Goal: Information Seeking & Learning: Learn about a topic

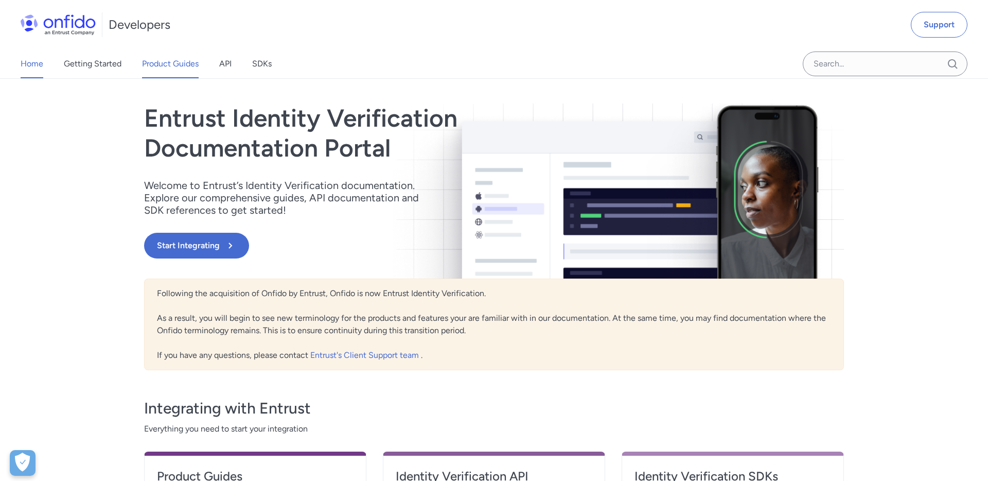
click at [161, 63] on link "Product Guides" at bounding box center [170, 63] width 57 height 29
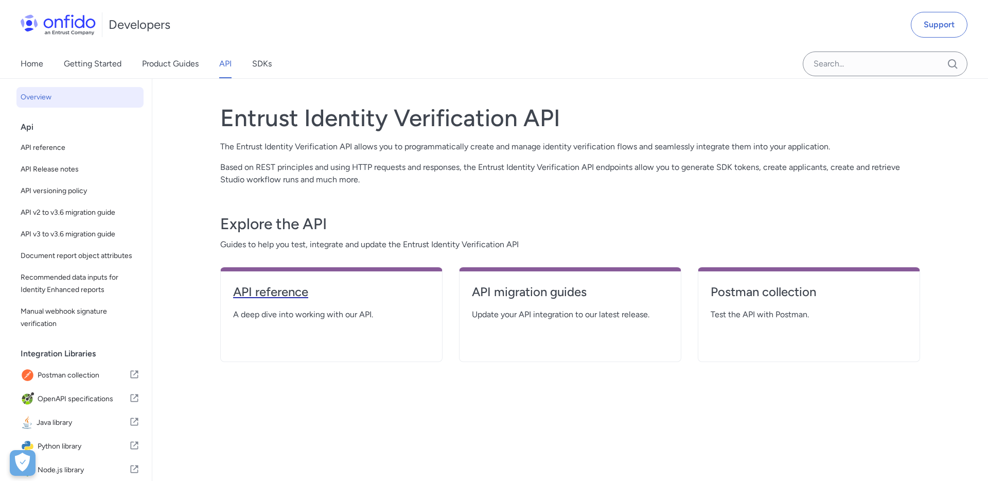
click at [293, 295] on h4 "API reference" at bounding box center [331, 292] width 197 height 16
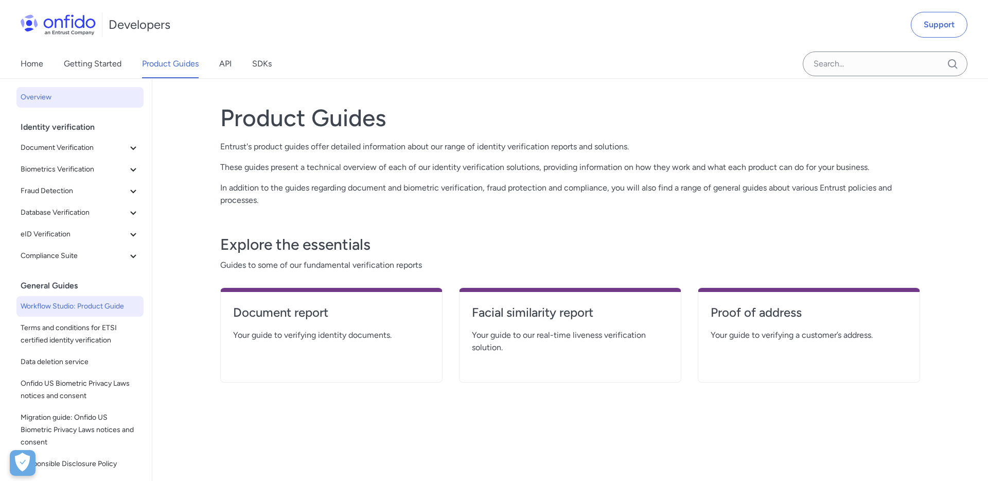
click at [98, 307] on span "Workflow Studio: Product Guide" at bounding box center [80, 306] width 119 height 12
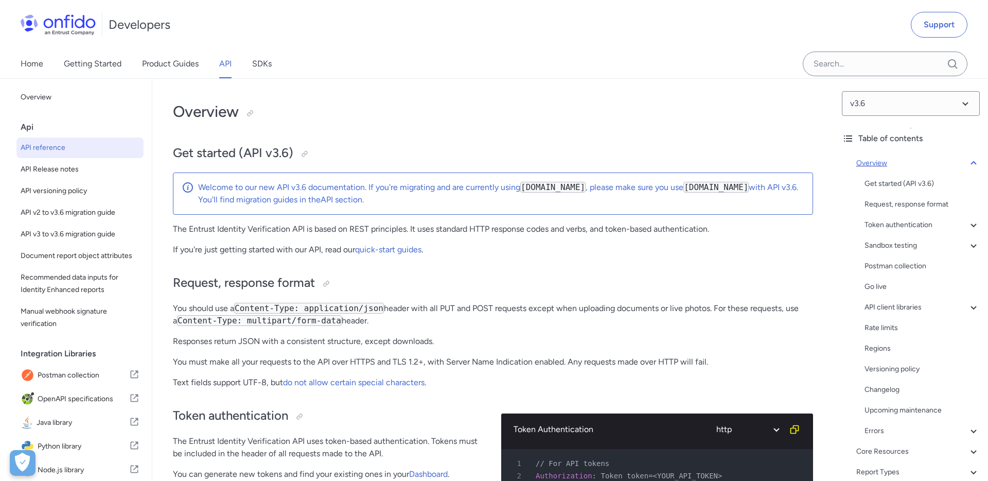
click at [975, 160] on icon at bounding box center [974, 163] width 12 height 12
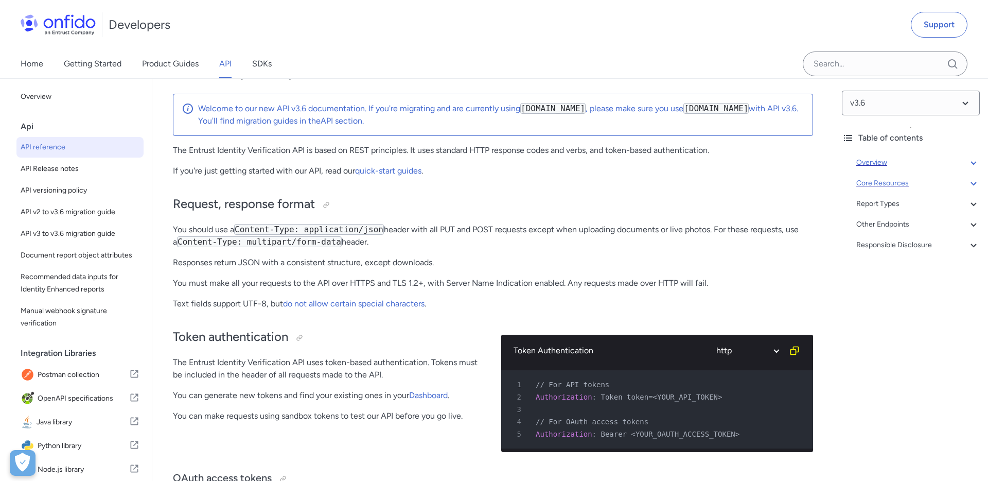
click at [972, 181] on icon at bounding box center [974, 183] width 12 height 12
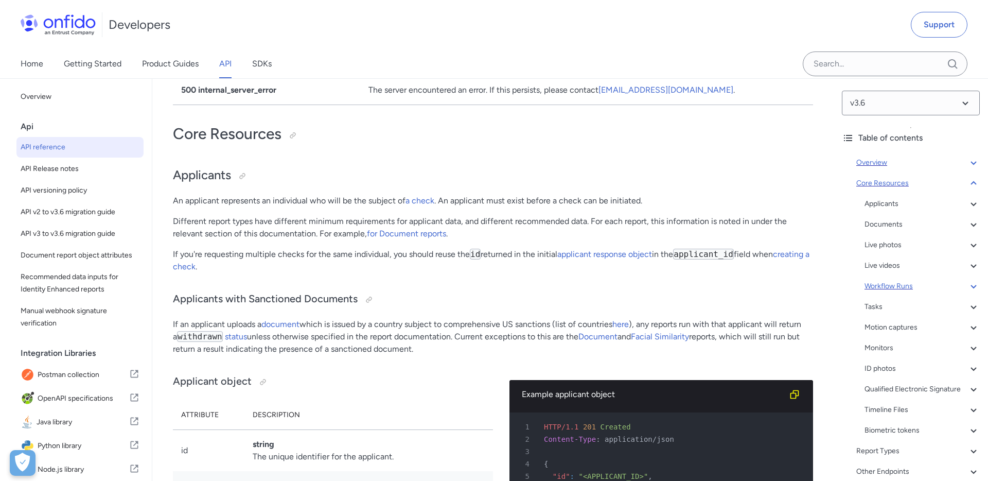
click at [899, 284] on div "Workflow Runs" at bounding box center [922, 286] width 115 height 12
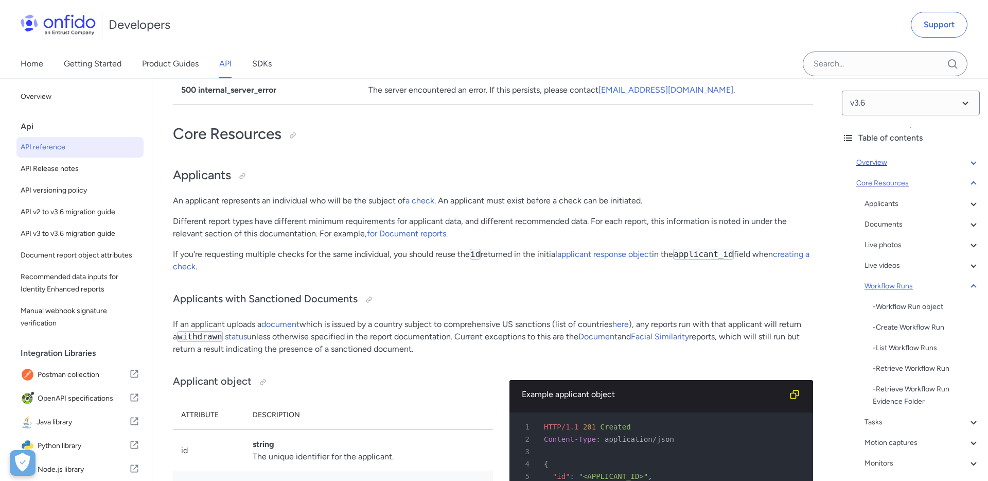
scroll to position [21840, 0]
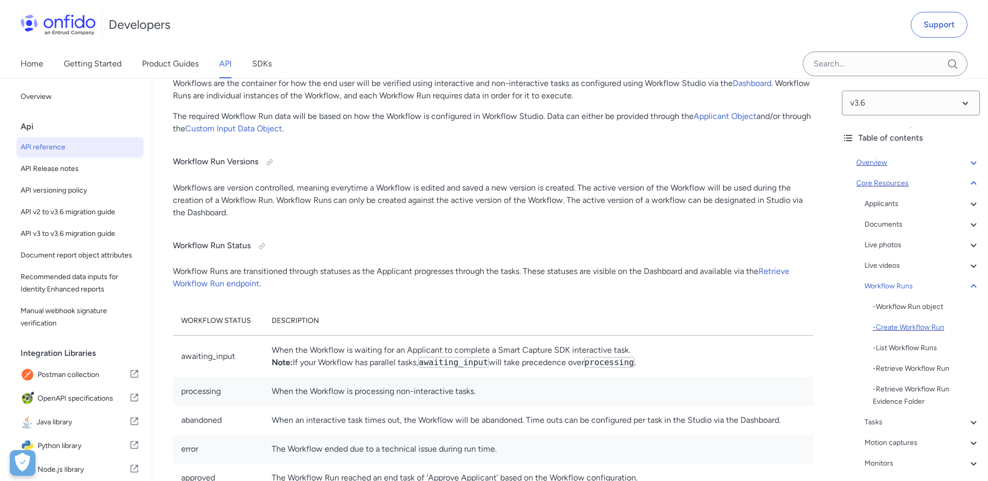
click at [886, 326] on div "- Create Workflow Run" at bounding box center [926, 327] width 107 height 12
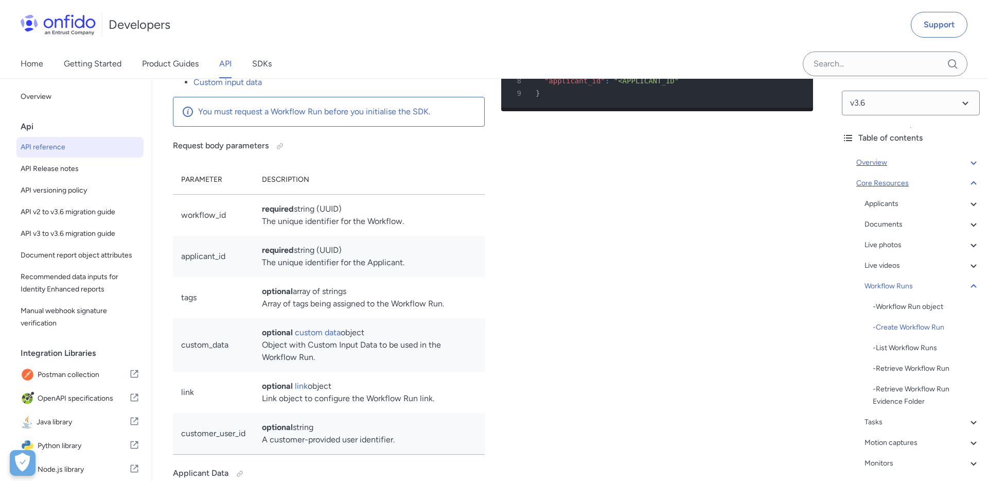
scroll to position [24031, 0]
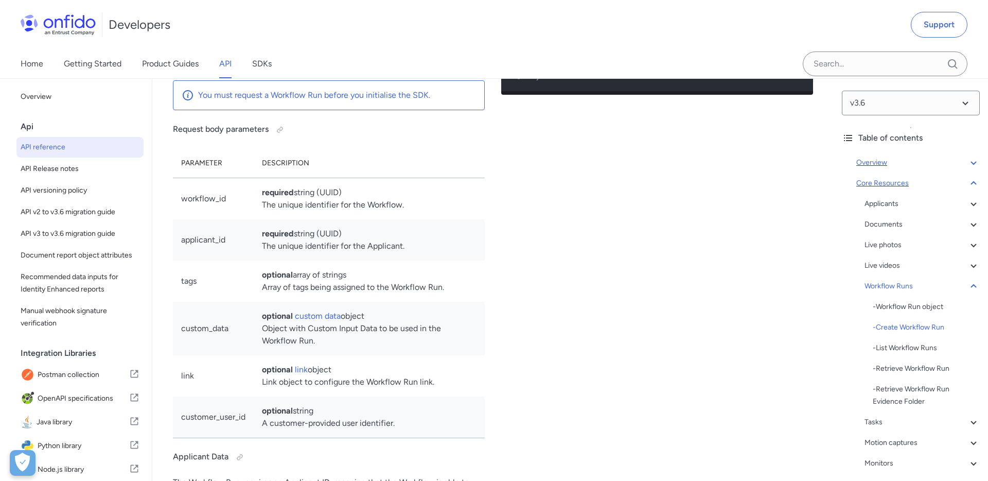
click at [343, 39] on p "Creates and starts a Workflow Run. Returns a Workflow Run object . A Workflow m…" at bounding box center [329, 2] width 312 height 74
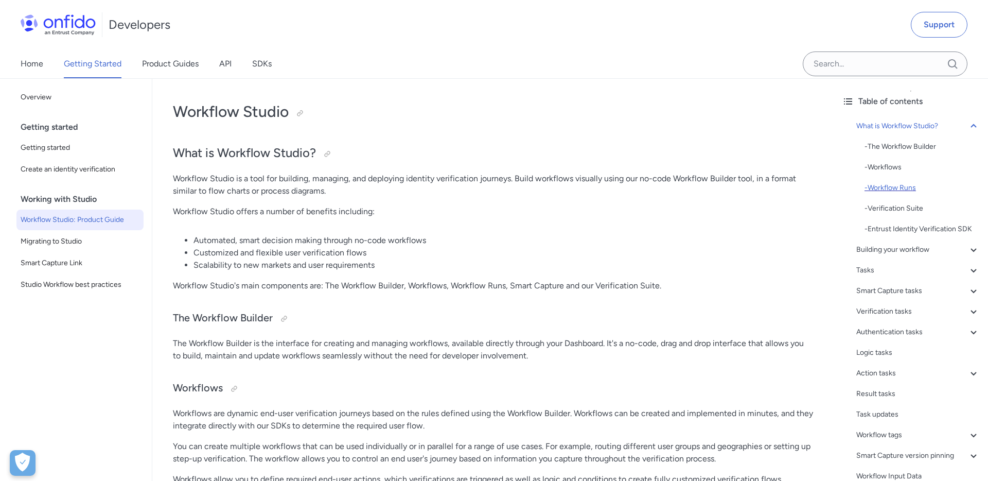
click at [900, 182] on div "- Workflow Runs" at bounding box center [922, 188] width 115 height 12
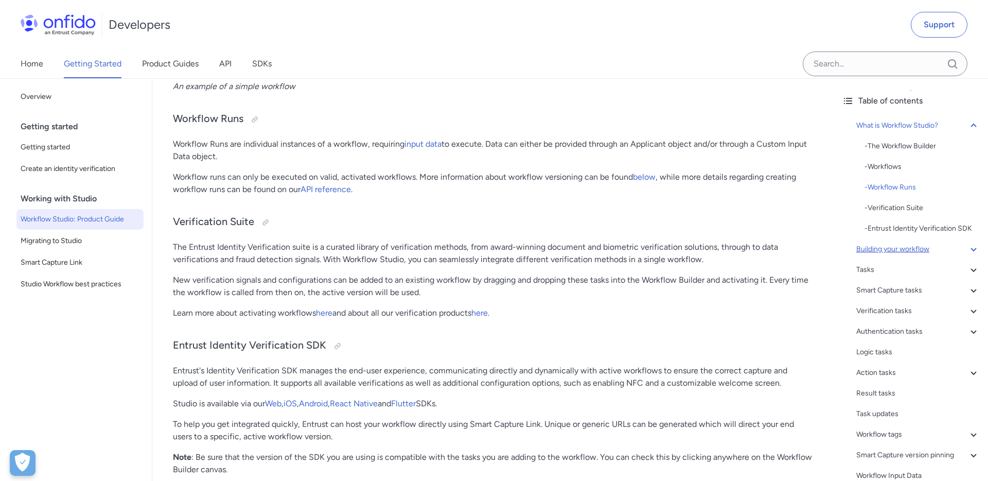
click at [897, 247] on div "Building your workflow" at bounding box center [919, 249] width 124 height 12
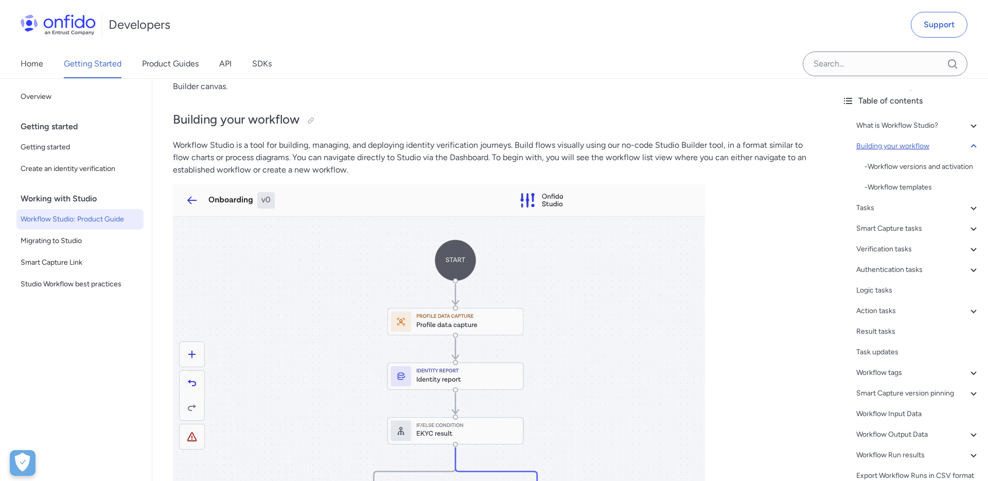
click at [975, 148] on icon at bounding box center [974, 146] width 12 height 12
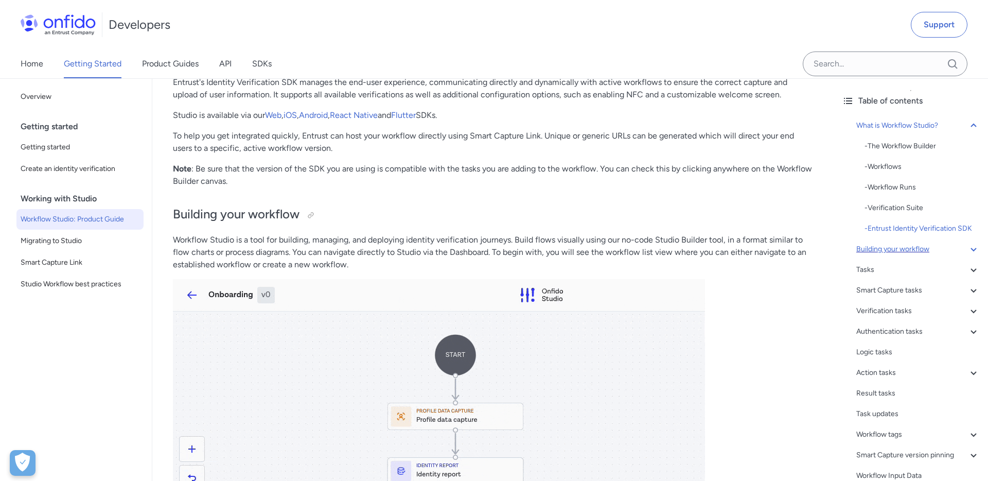
scroll to position [1141, 0]
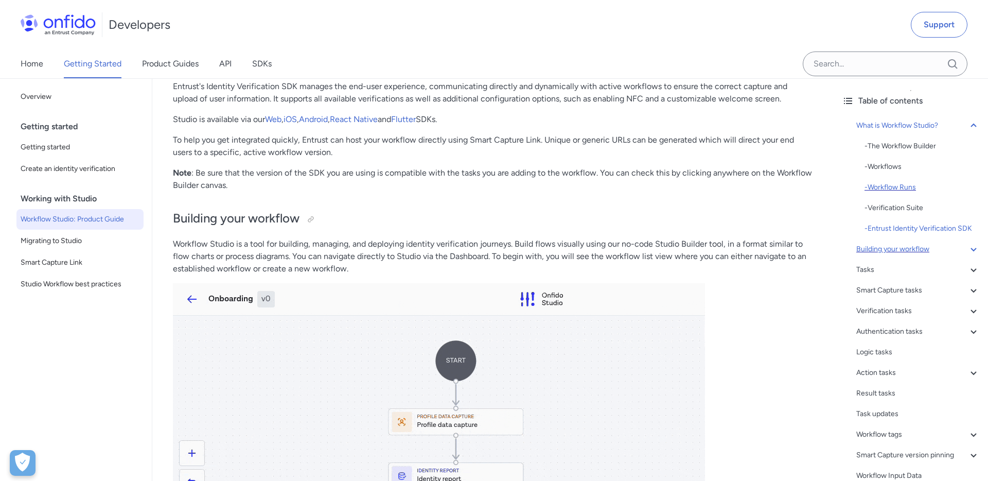
click at [901, 183] on div "- Workflow Runs" at bounding box center [922, 187] width 115 height 12
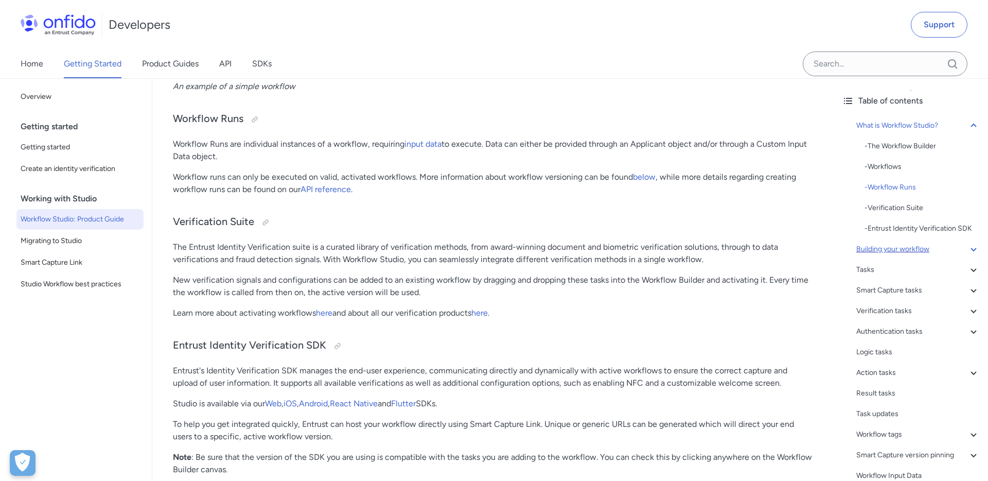
click at [363, 295] on p "New verification signals and configurations can be added to an existing workflo…" at bounding box center [493, 286] width 640 height 25
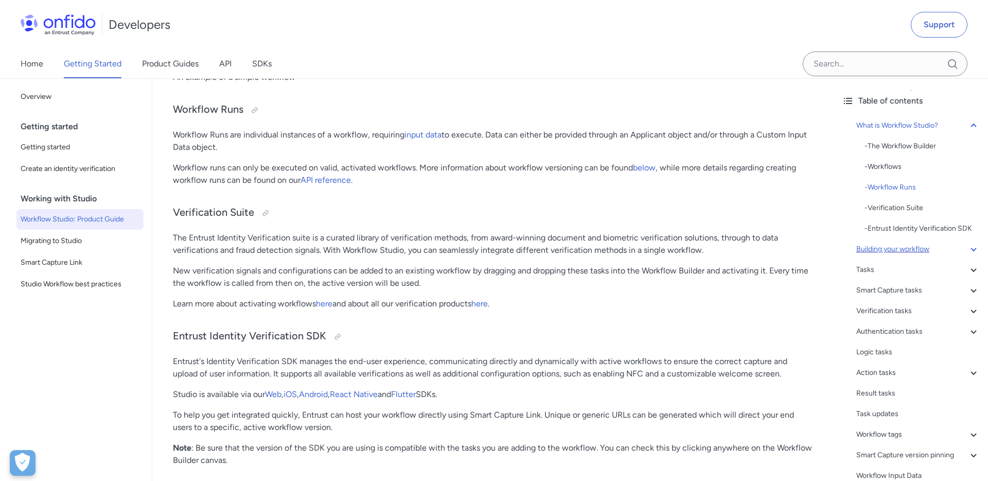
scroll to position [871, 0]
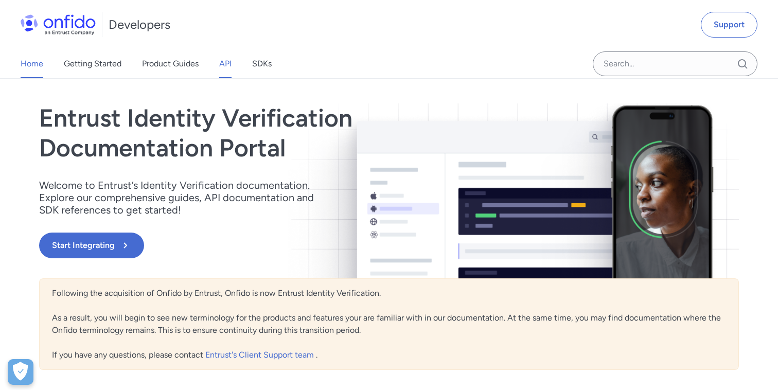
click at [226, 68] on link "API" at bounding box center [225, 63] width 12 height 29
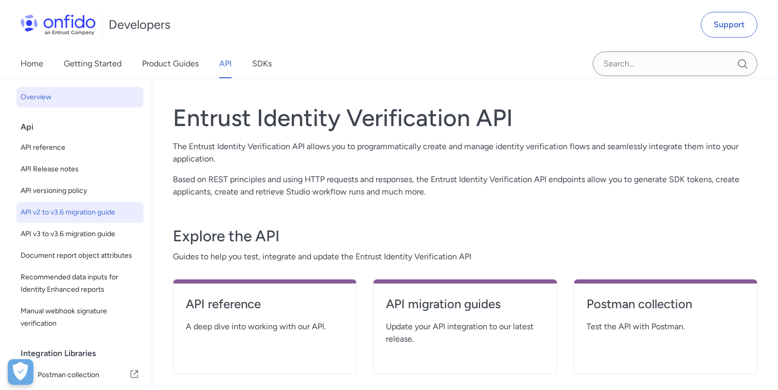
click at [102, 213] on span "API v2 to v3.6 migration guide" at bounding box center [80, 212] width 119 height 12
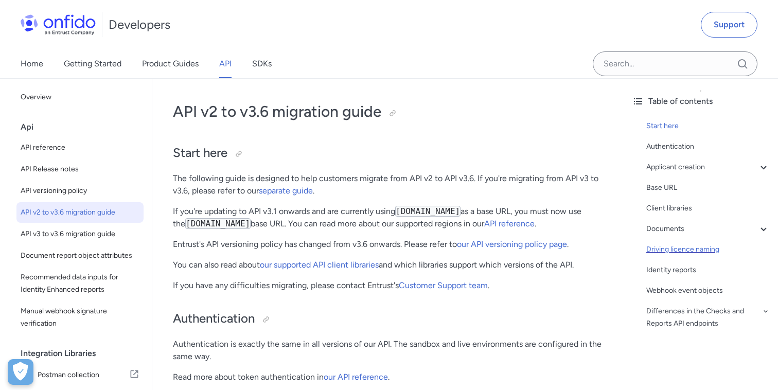
click at [704, 252] on div "Driving licence naming" at bounding box center [709, 249] width 124 height 12
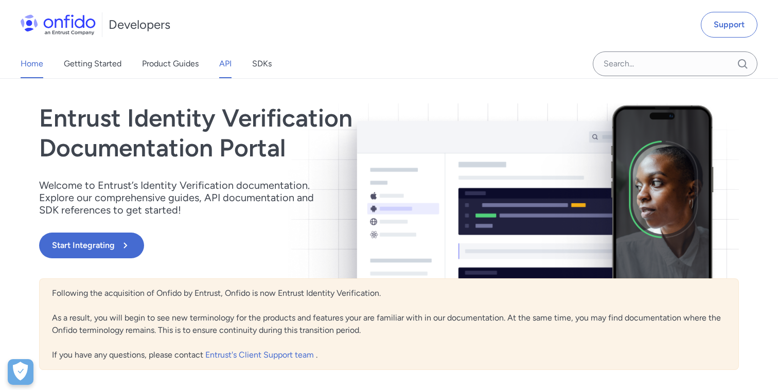
click at [224, 64] on link "API" at bounding box center [225, 63] width 12 height 29
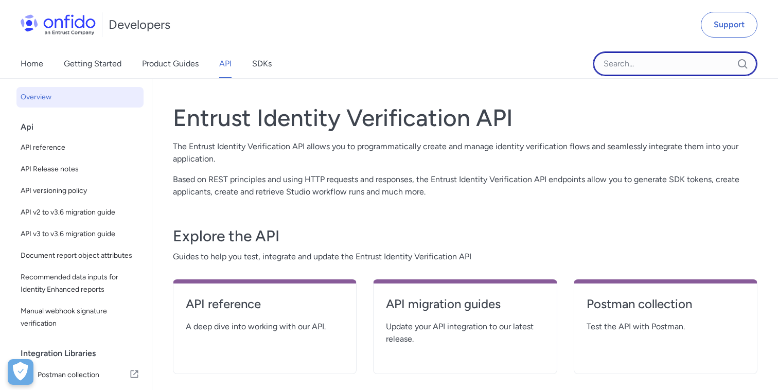
click at [671, 68] on input "Onfido search input field" at bounding box center [675, 63] width 165 height 25
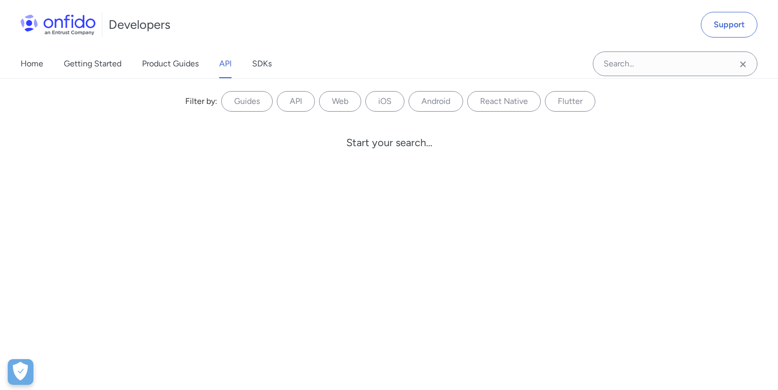
click at [231, 69] on link "API" at bounding box center [225, 63] width 12 height 29
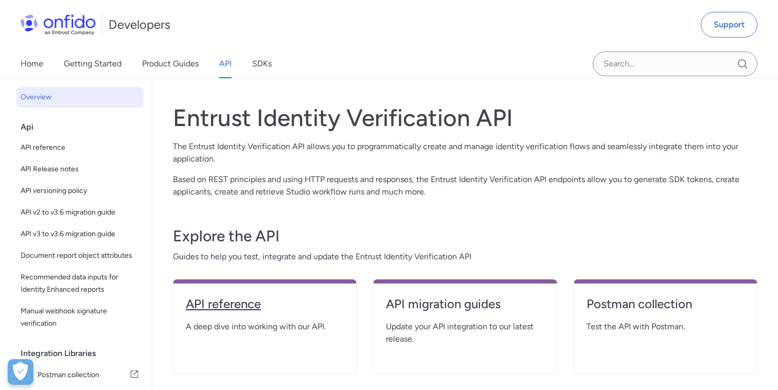
click at [237, 305] on h4 "API reference" at bounding box center [265, 304] width 158 height 16
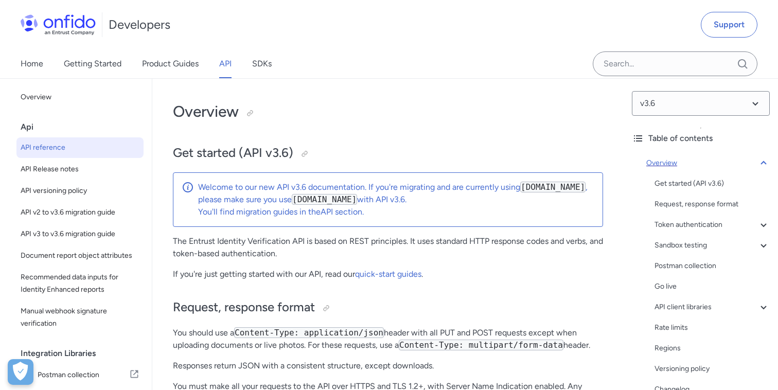
click at [766, 162] on icon at bounding box center [764, 163] width 12 height 12
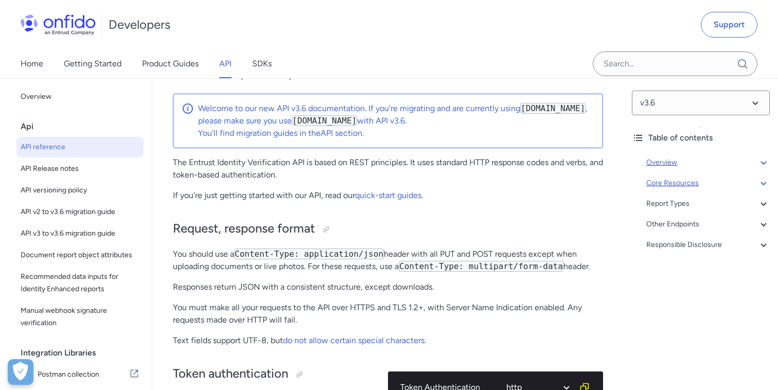
click at [765, 181] on icon at bounding box center [764, 183] width 12 height 12
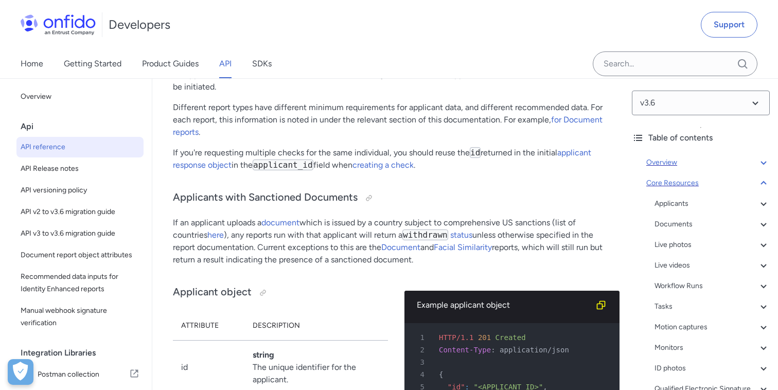
click at [765, 181] on icon at bounding box center [764, 183] width 12 height 12
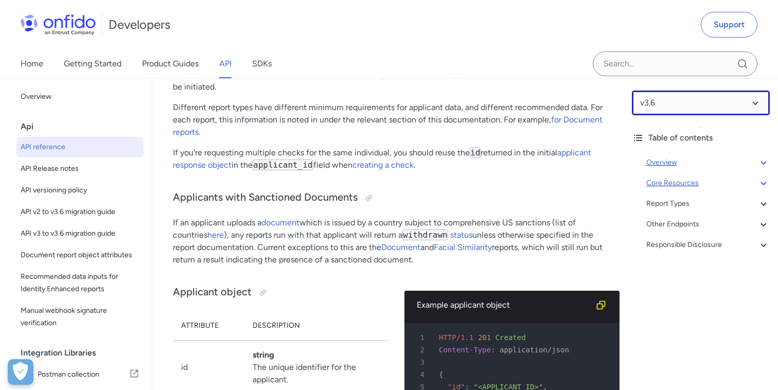
click at [744, 102] on select at bounding box center [701, 103] width 138 height 25
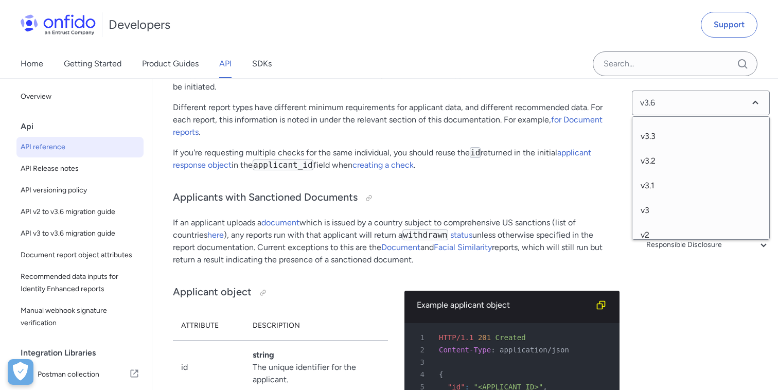
scroll to position [79, 0]
click at [662, 222] on span "v2" at bounding box center [701, 225] width 137 height 25
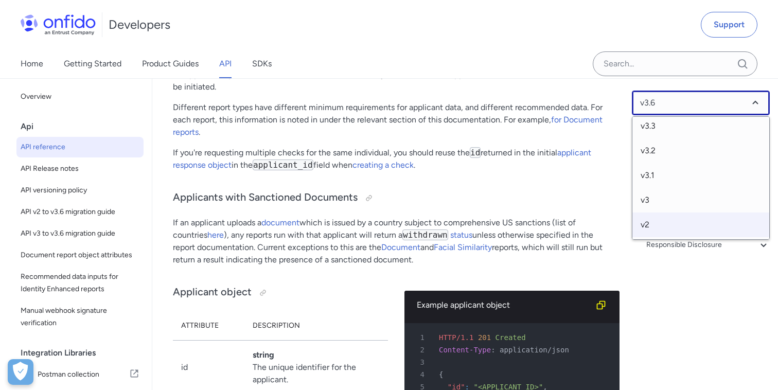
select select "2.0.0"
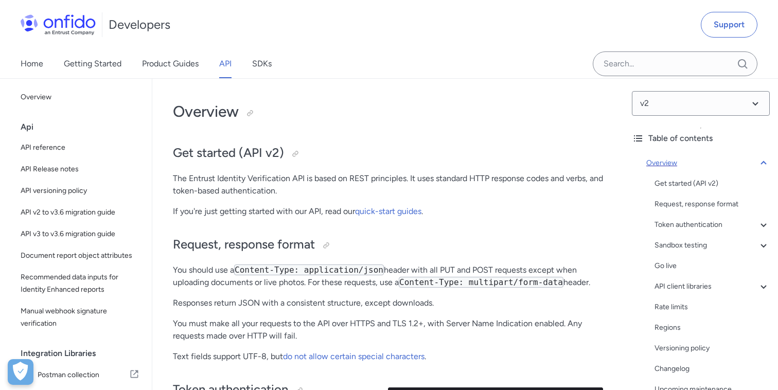
click at [766, 165] on icon at bounding box center [764, 163] width 12 height 12
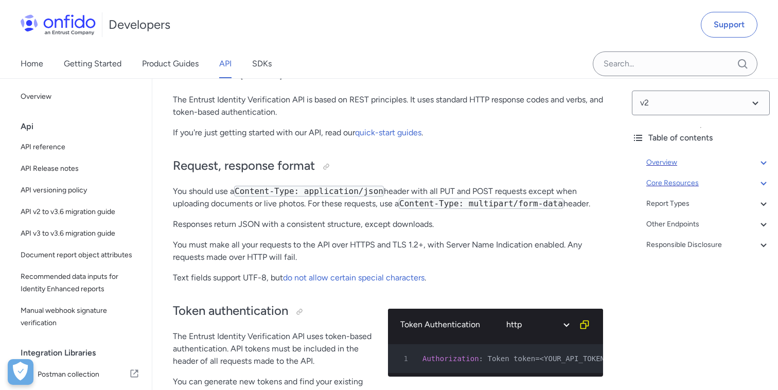
click at [764, 181] on icon at bounding box center [764, 183] width 12 height 12
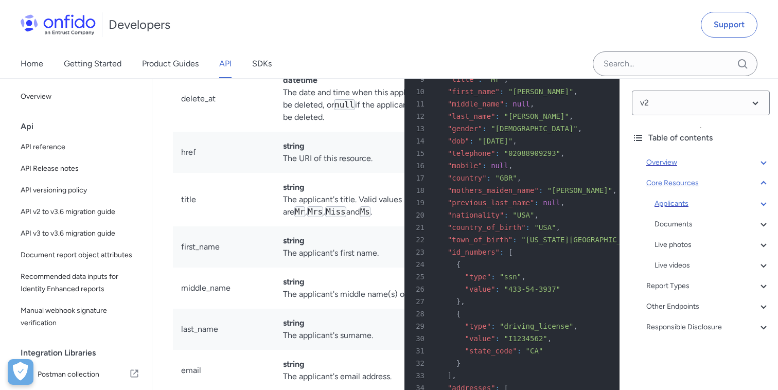
click at [683, 204] on div "Applicants" at bounding box center [712, 204] width 115 height 12
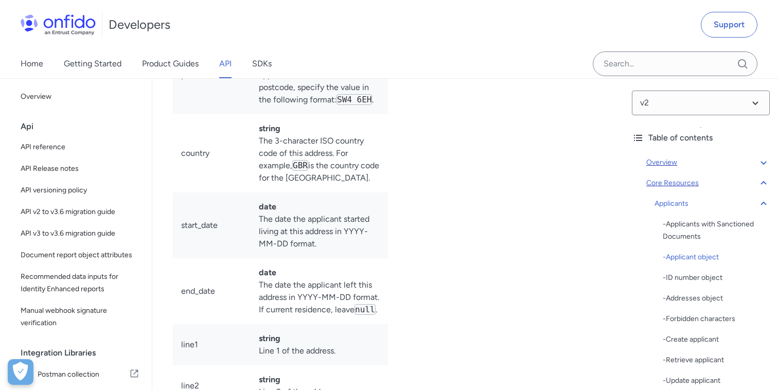
scroll to position [11958, 0]
click at [84, 216] on span "API v2 to v3.6 migration guide" at bounding box center [80, 212] width 119 height 12
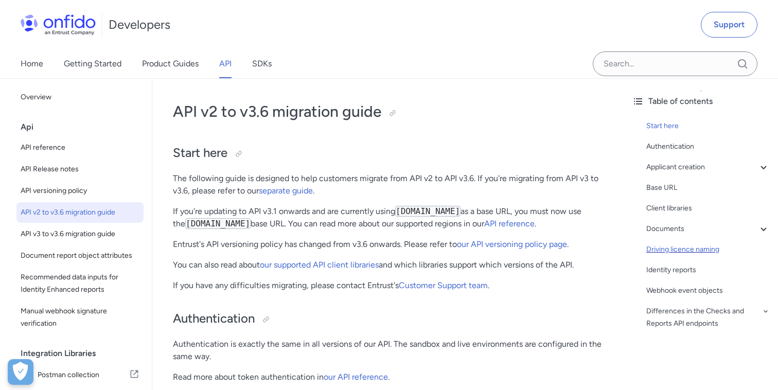
click at [709, 246] on div "Driving licence naming" at bounding box center [709, 249] width 124 height 12
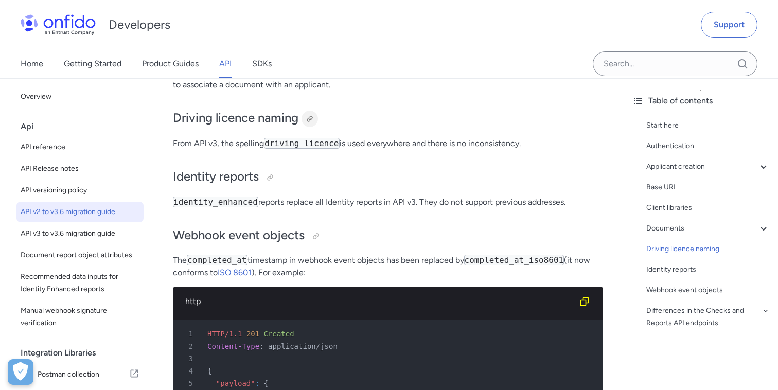
click at [311, 119] on div at bounding box center [310, 119] width 8 height 8
click at [227, 68] on link "API" at bounding box center [225, 63] width 12 height 29
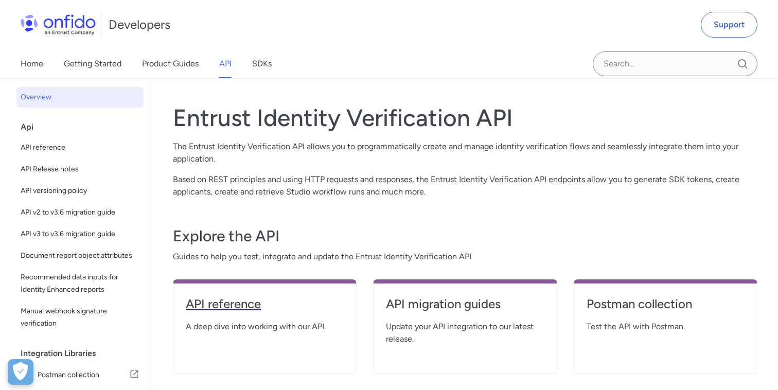
click at [212, 305] on h4 "API reference" at bounding box center [265, 304] width 158 height 16
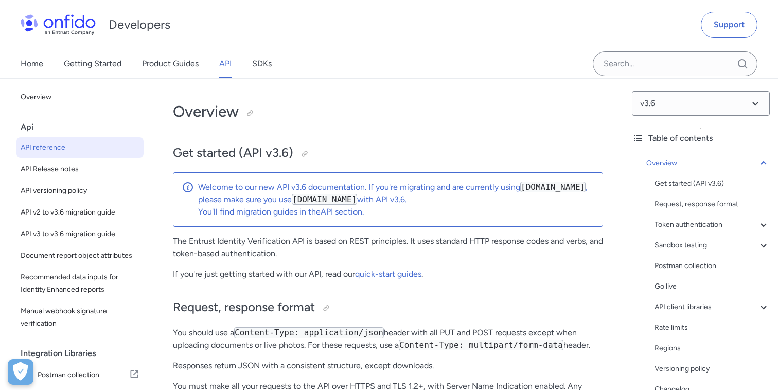
click at [763, 165] on icon at bounding box center [764, 163] width 12 height 12
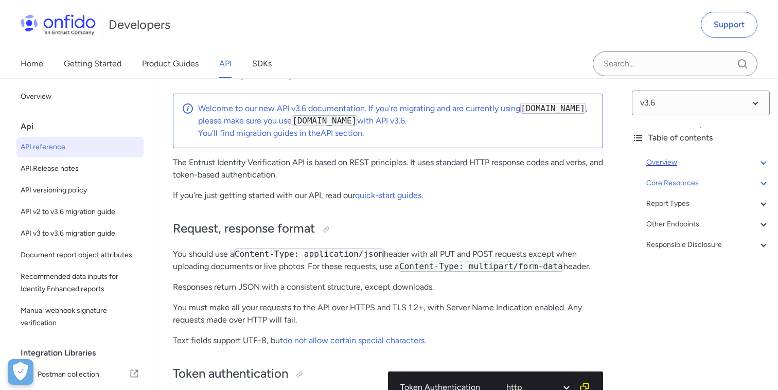
click at [764, 183] on icon at bounding box center [764, 183] width 12 height 12
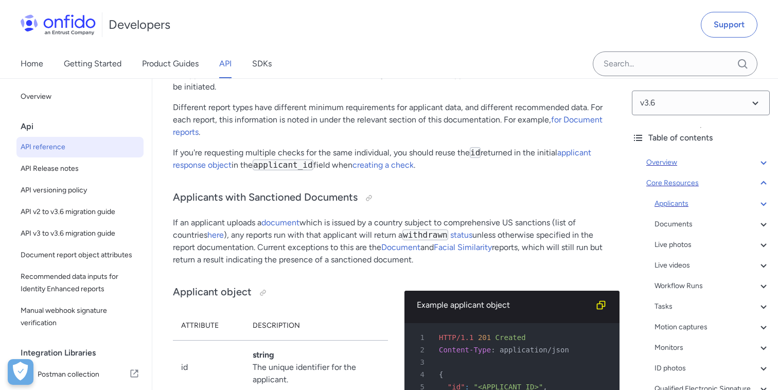
click at [679, 207] on div "Applicants" at bounding box center [712, 204] width 115 height 12
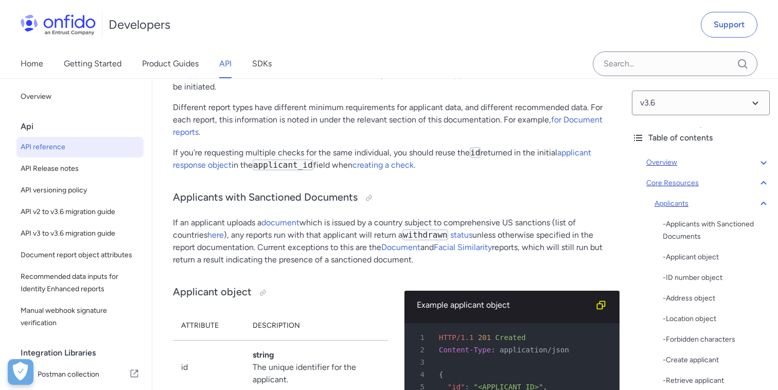
scroll to position [11333, 0]
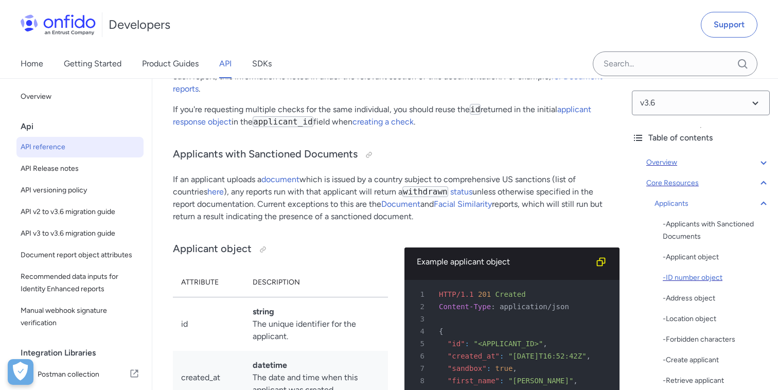
click at [702, 275] on div "- ID number object" at bounding box center [716, 278] width 107 height 12
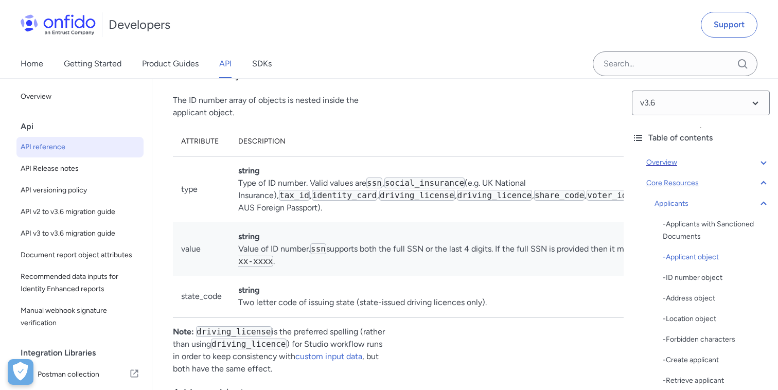
scroll to position [12258, 0]
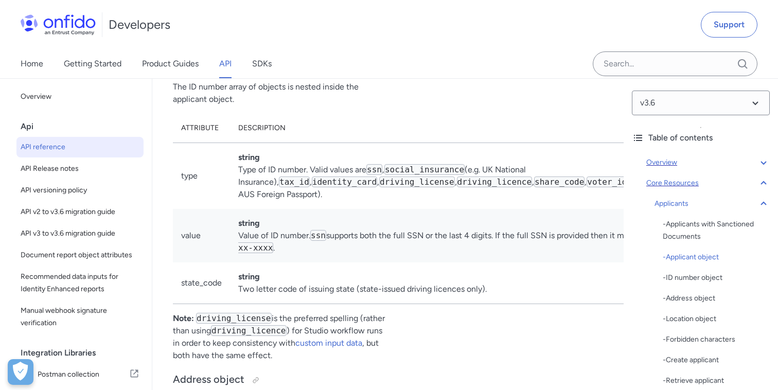
click at [263, 66] on div at bounding box center [266, 62] width 8 height 8
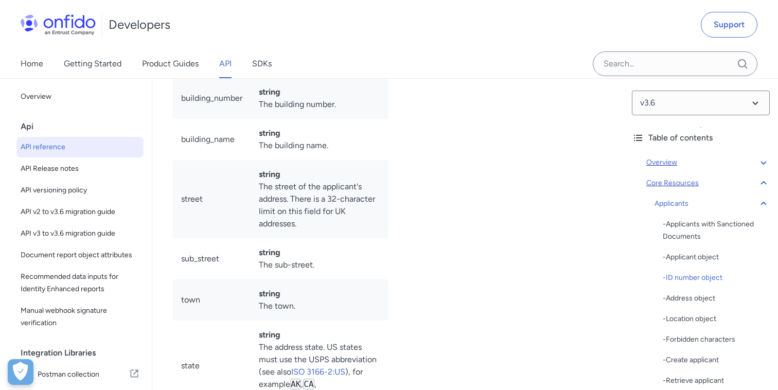
scroll to position [12675, 0]
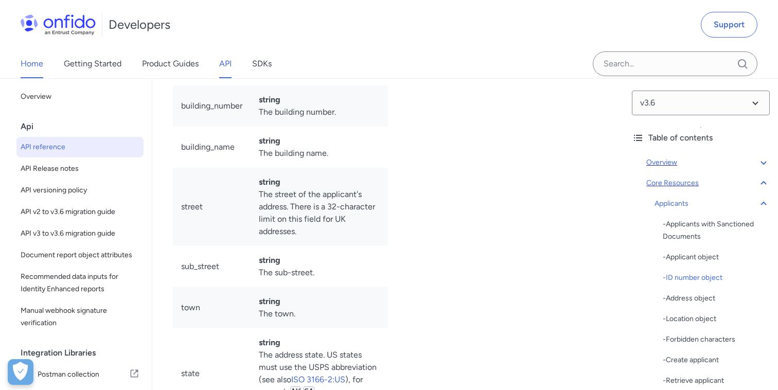
click at [29, 60] on link "Home" at bounding box center [32, 63] width 23 height 29
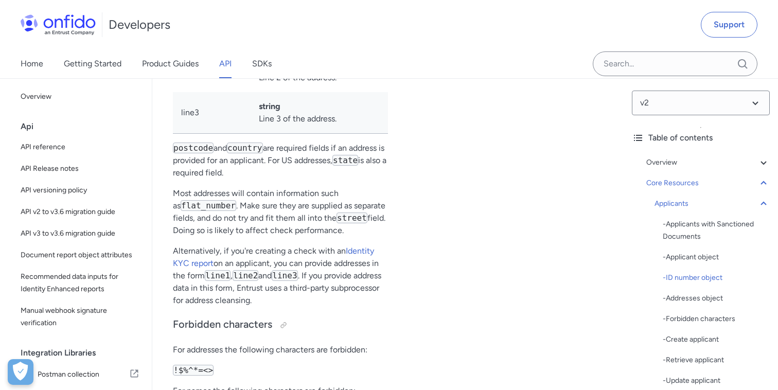
scroll to position [12278, 0]
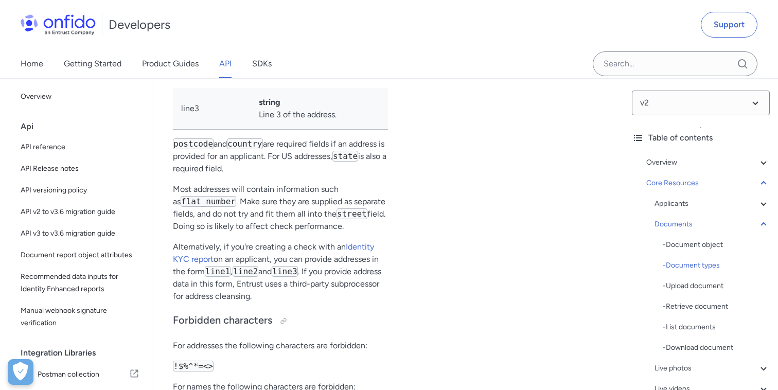
scroll to position [17593, 0]
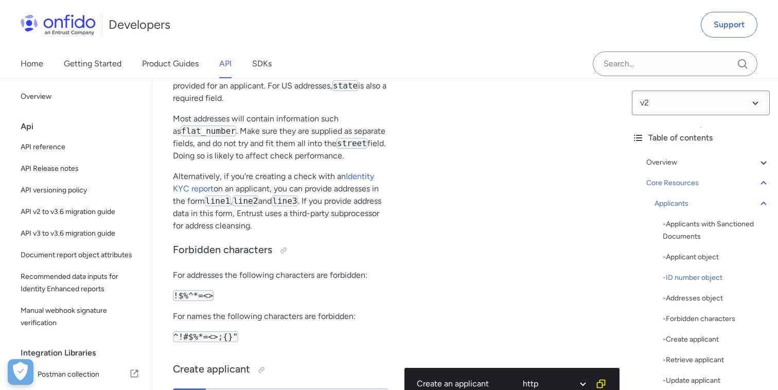
scroll to position [12350, 0]
